Goal: Obtain resource: Download file/media

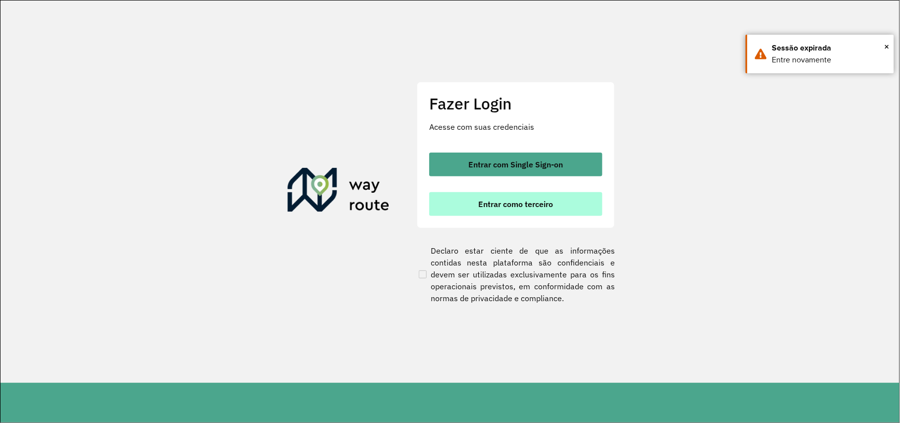
click at [511, 204] on span "Entrar como terceiro" at bounding box center [516, 204] width 75 height 8
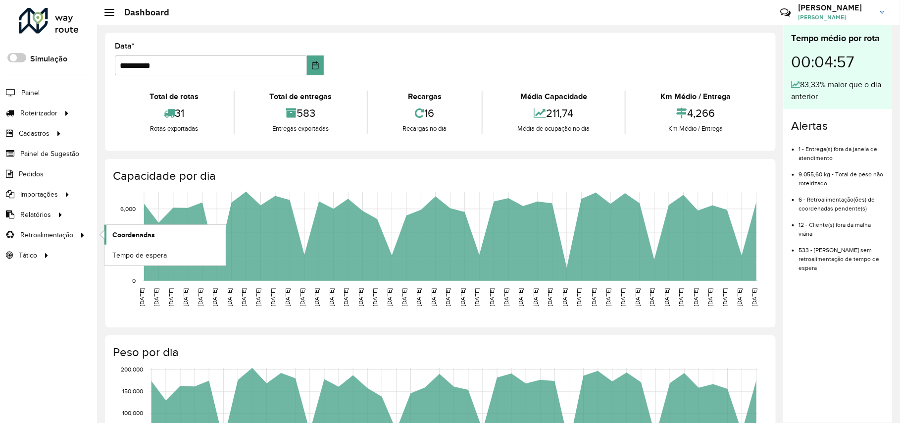
click at [153, 233] on span "Coordenadas" at bounding box center [133, 235] width 43 height 10
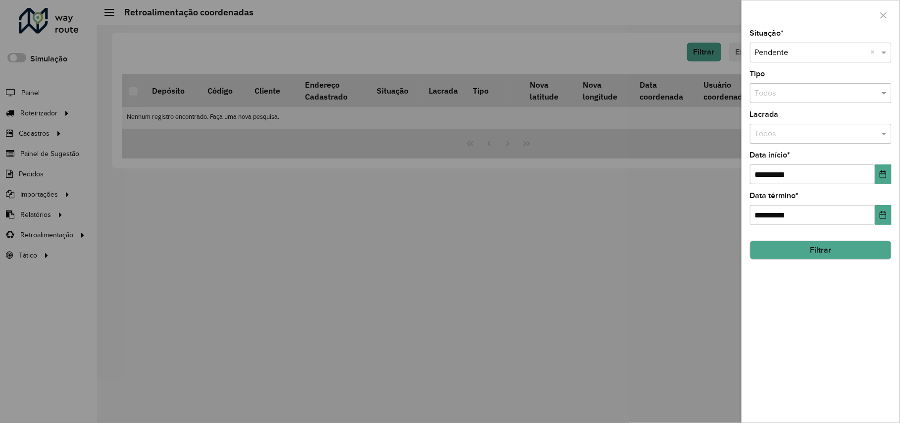
click at [842, 260] on div "**********" at bounding box center [820, 226] width 157 height 392
click at [838, 250] on button "Filtrar" at bounding box center [821, 250] width 142 height 19
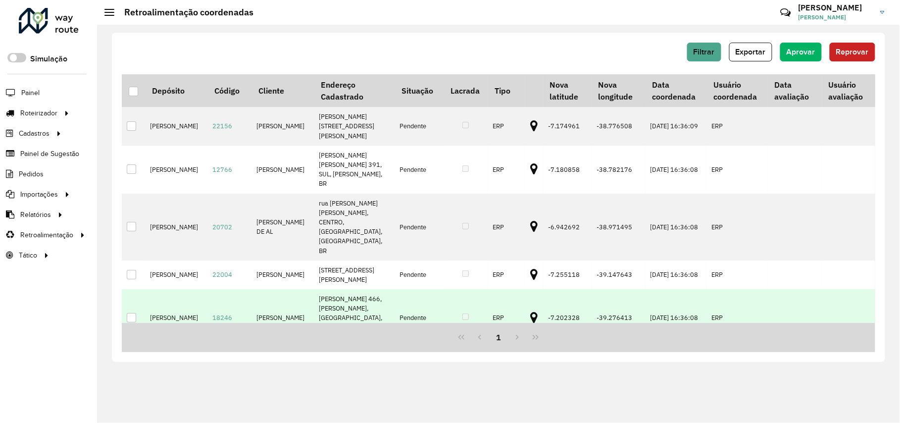
drag, startPoint x: 728, startPoint y: 304, endPoint x: 681, endPoint y: 304, distance: 46.5
click at [681, 304] on tr "Jodibe Juazeiro 18246 ROBERVAL DA SILVA JOAQUIM CRUZ 466, PEDRINHAS, JUAZEIRO D…" at bounding box center [498, 317] width 753 height 57
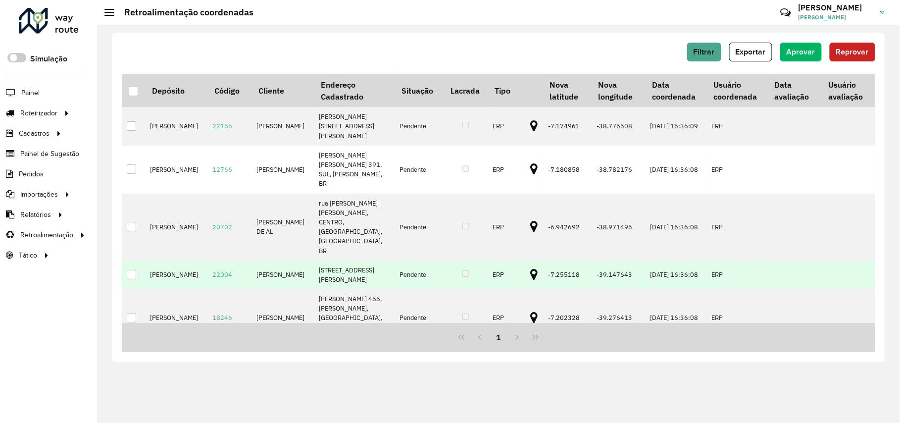
scroll to position [43, 0]
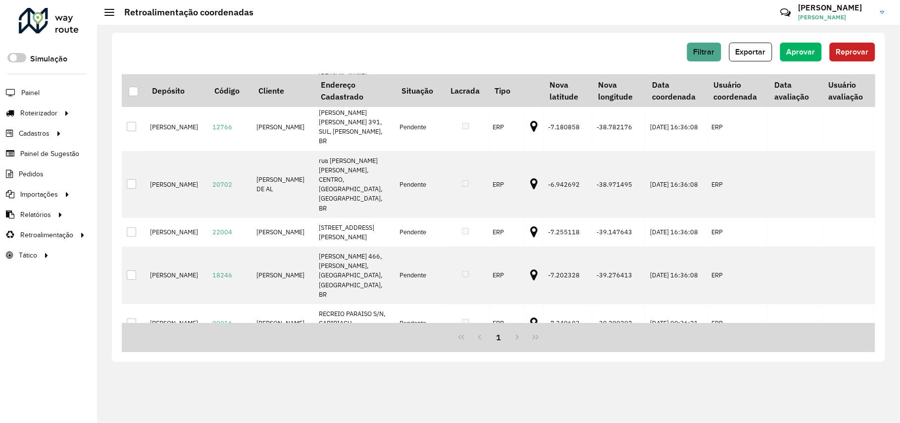
click at [571, 50] on div "Filtrar Exportar Aprovar Reprovar" at bounding box center [498, 52] width 753 height 19
click at [131, 92] on div at bounding box center [133, 91] width 9 height 9
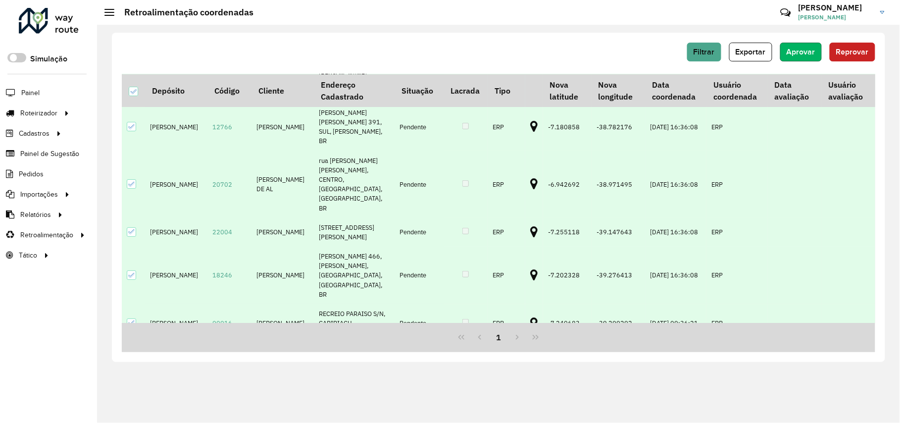
click at [803, 55] on span "Aprovar" at bounding box center [800, 52] width 29 height 8
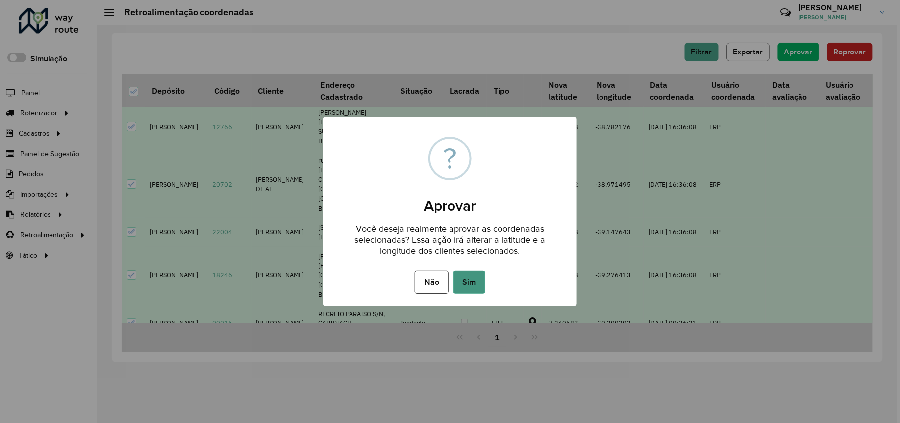
click at [472, 284] on button "Sim" at bounding box center [469, 282] width 32 height 23
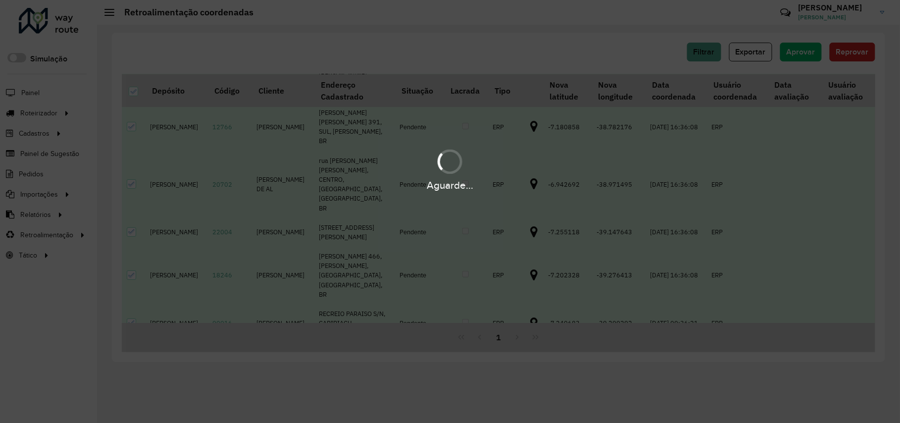
scroll to position [0, 0]
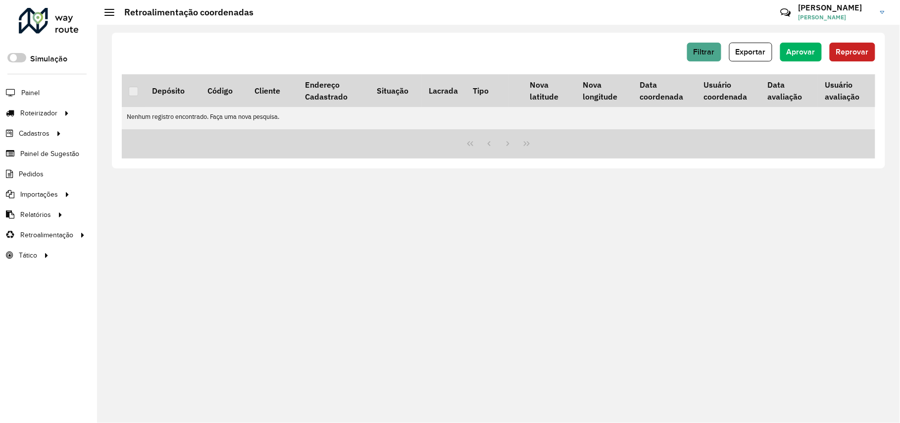
click at [51, 22] on div at bounding box center [49, 21] width 60 height 26
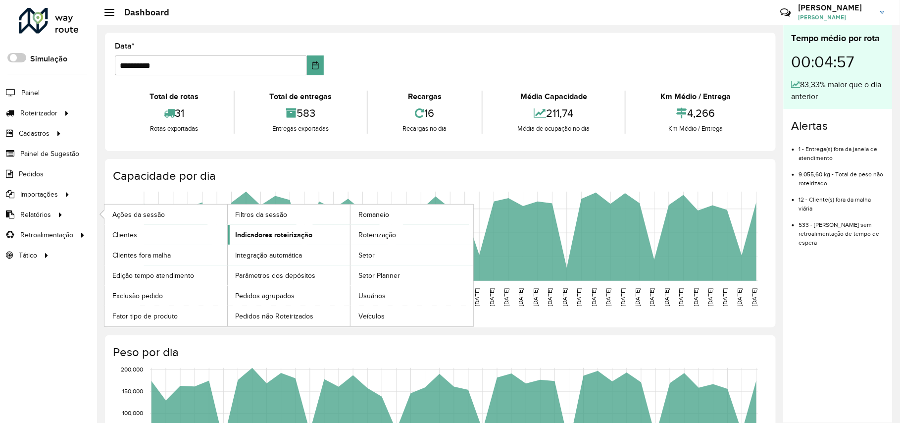
click at [268, 238] on span "Indicadores roteirização" at bounding box center [274, 235] width 77 height 10
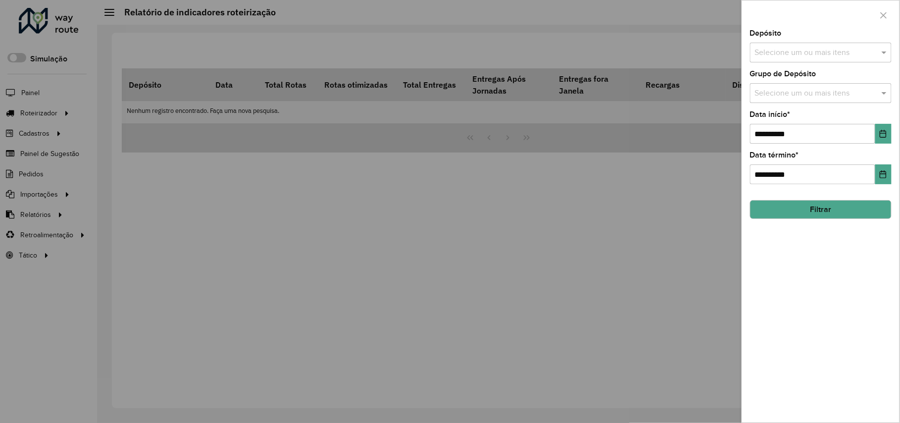
click at [842, 58] on div "Selecione um ou mais itens" at bounding box center [821, 53] width 142 height 20
click at [812, 104] on div "Jodibe Juazeiro" at bounding box center [821, 102] width 140 height 17
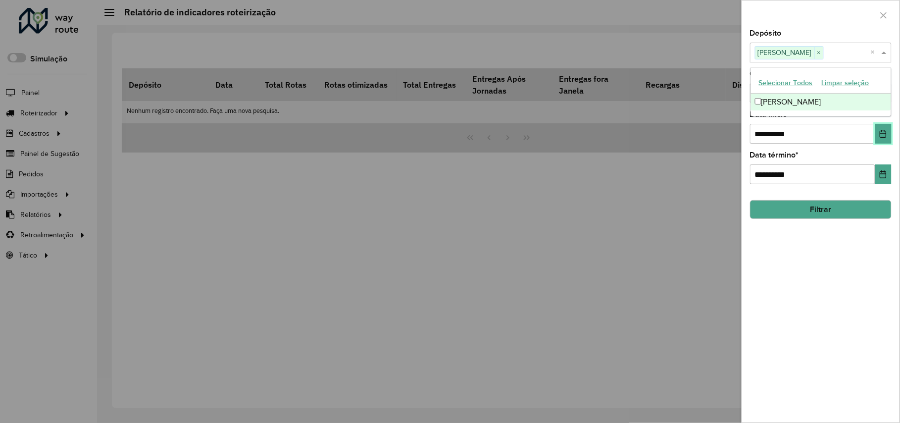
click at [881, 132] on icon "Choose Date" at bounding box center [883, 134] width 8 height 8
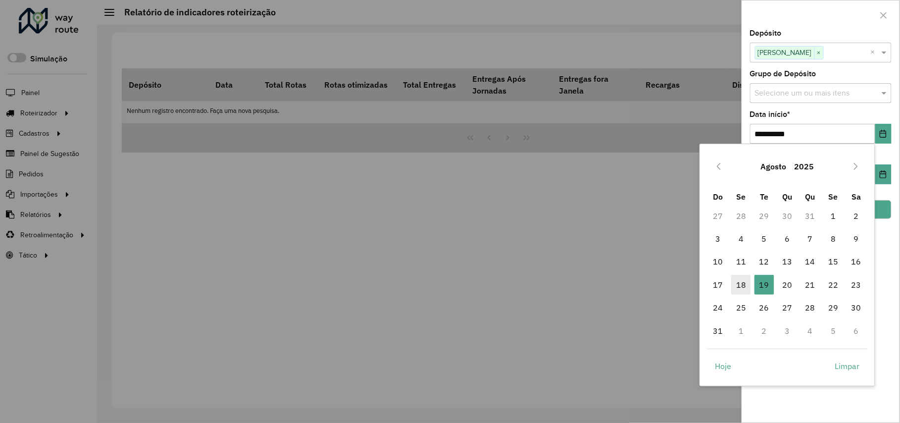
click at [747, 286] on span "18" at bounding box center [741, 285] width 20 height 20
type input "**********"
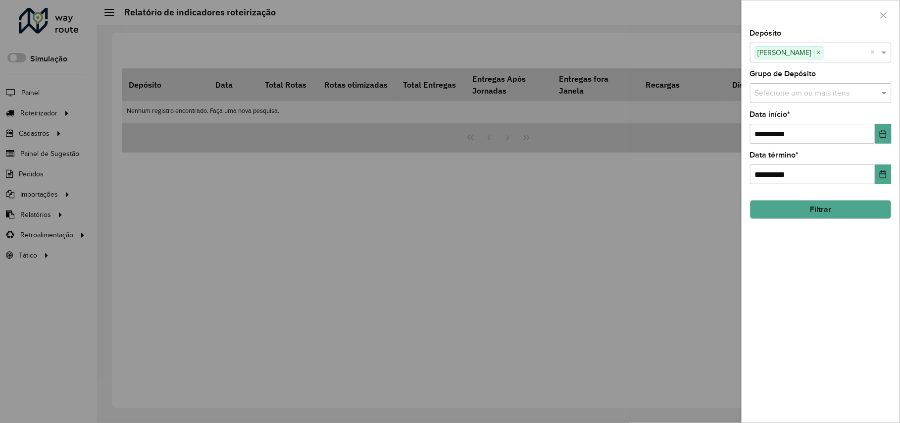
click at [851, 204] on button "Filtrar" at bounding box center [821, 209] width 142 height 19
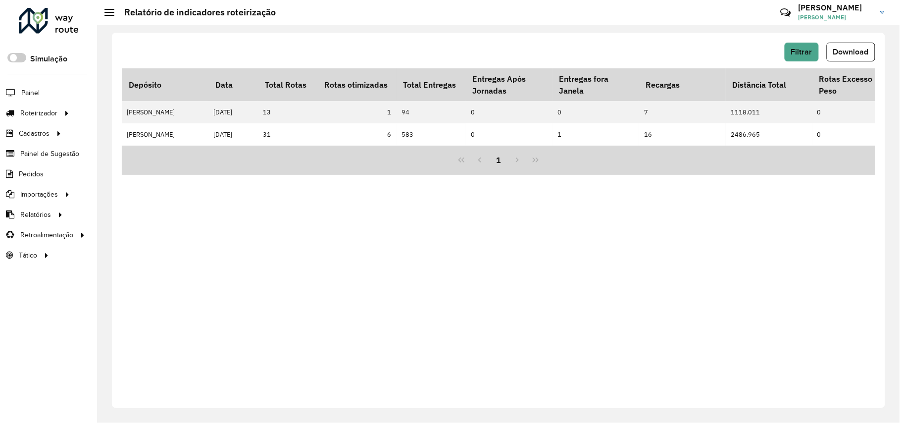
click at [853, 62] on div "Filtrar Download" at bounding box center [498, 56] width 753 height 26
click at [853, 52] on span "Download" at bounding box center [851, 52] width 36 height 8
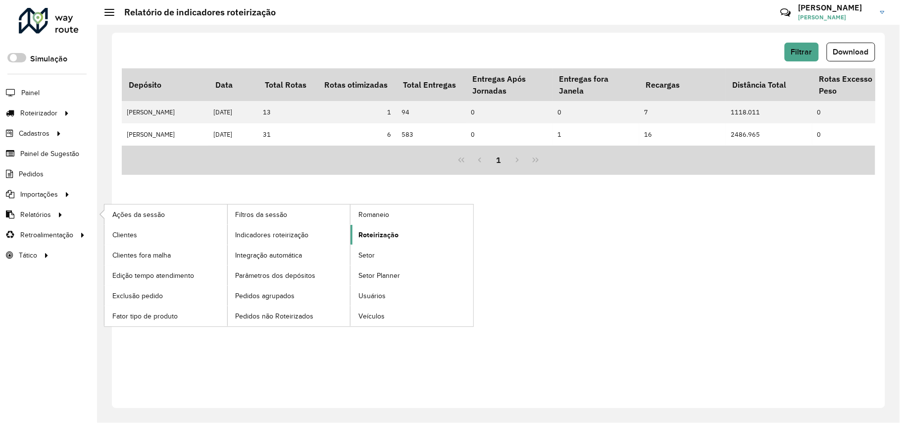
click at [412, 236] on link "Roteirização" at bounding box center [411, 235] width 123 height 20
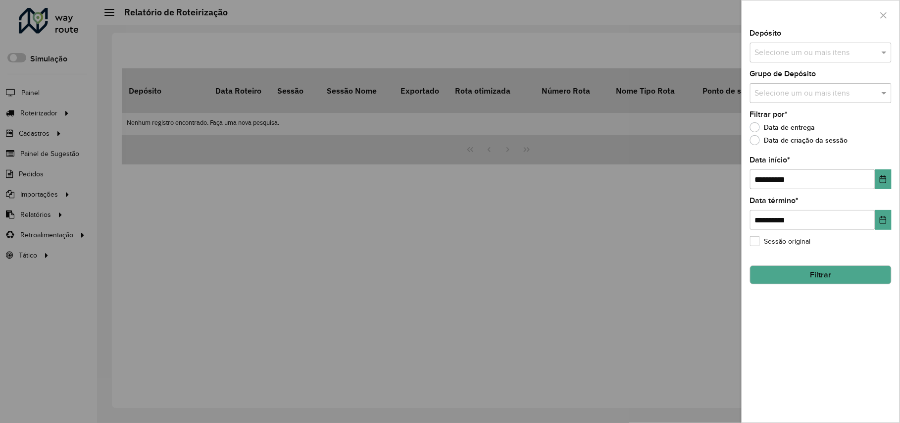
click at [804, 47] on input "text" at bounding box center [815, 53] width 127 height 12
click at [787, 101] on div "Jodibe Juazeiro" at bounding box center [821, 102] width 140 height 17
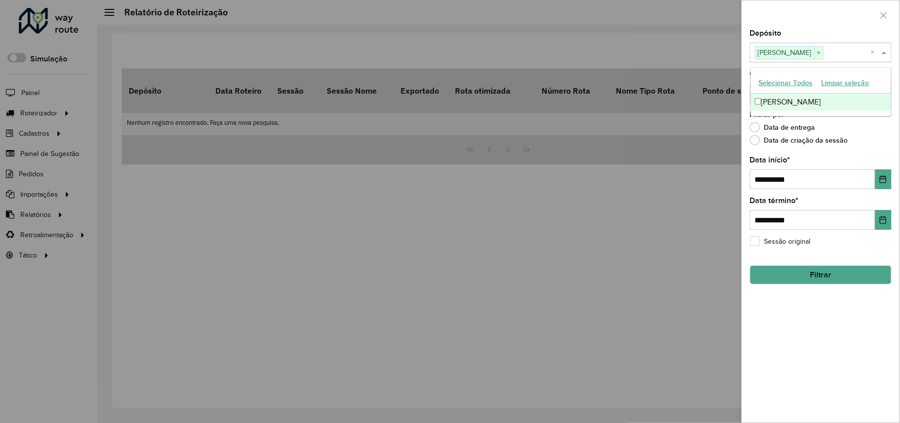
click at [833, 277] on button "Filtrar" at bounding box center [821, 274] width 142 height 19
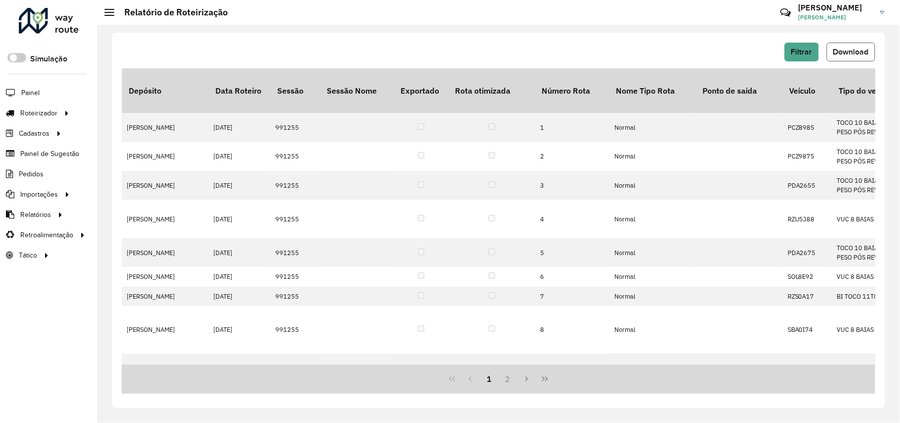
click at [860, 54] on span "Download" at bounding box center [851, 52] width 36 height 8
